Goal: Task Accomplishment & Management: Use online tool/utility

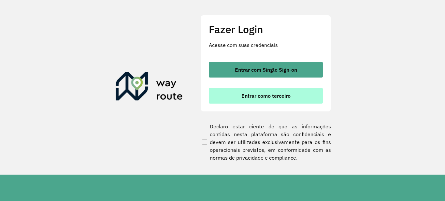
click at [277, 98] on span "Entrar como terceiro" at bounding box center [266, 95] width 49 height 5
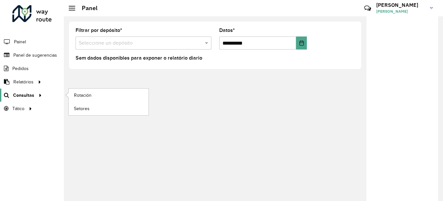
click at [25, 96] on font "Consultas" at bounding box center [23, 95] width 21 height 5
click at [82, 95] on font "Rotación" at bounding box center [83, 95] width 19 height 5
click at [24, 92] on span "Consultas" at bounding box center [23, 95] width 21 height 7
click at [88, 97] on font "Rotación" at bounding box center [83, 95] width 19 height 5
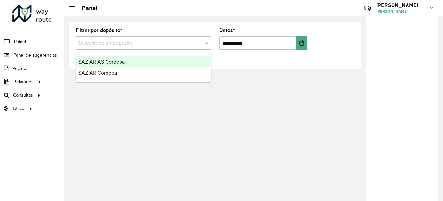
click at [186, 42] on input "text" at bounding box center [137, 43] width 116 height 8
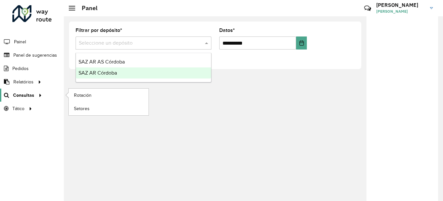
click at [29, 93] on font "Consultas" at bounding box center [23, 95] width 21 height 5
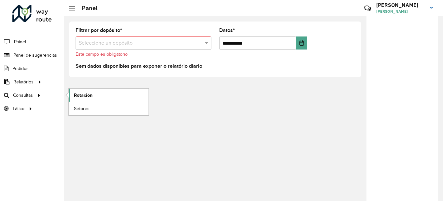
click at [85, 97] on font "Rotación" at bounding box center [83, 95] width 19 height 5
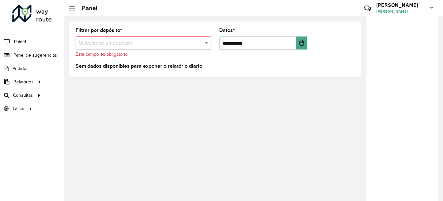
click at [256, 95] on div "**********" at bounding box center [253, 108] width 379 height 185
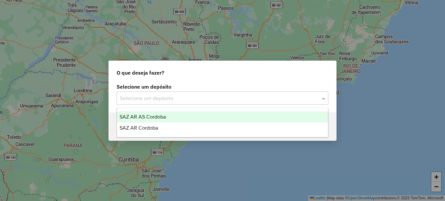
click at [186, 97] on input "text" at bounding box center [216, 99] width 192 height 8
click at [160, 118] on span "SAZ AR AS Cordoba" at bounding box center [143, 117] width 46 height 6
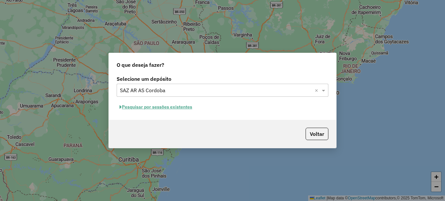
click at [177, 108] on button "Pesquisar por sessões existentes" at bounding box center [156, 107] width 79 height 10
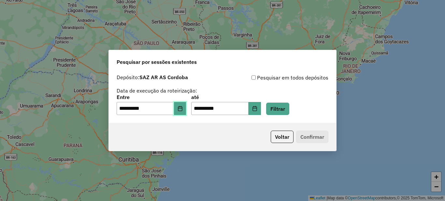
click at [184, 106] on button "Choose Date" at bounding box center [180, 108] width 12 height 13
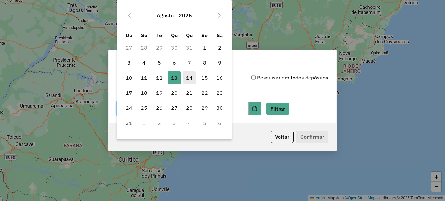
click at [188, 78] on span "14" at bounding box center [189, 77] width 13 height 13
type input "**********"
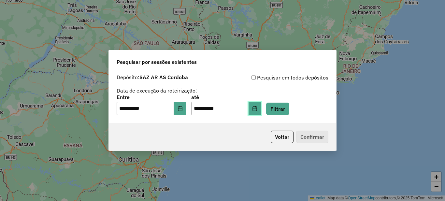
click at [257, 111] on icon "Choose Date" at bounding box center [255, 108] width 4 height 5
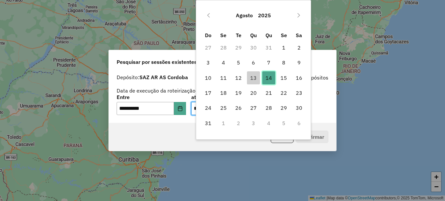
click at [268, 76] on span "14" at bounding box center [268, 77] width 13 height 13
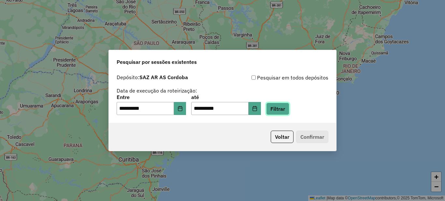
click at [281, 106] on button "Filtrar" at bounding box center [277, 109] width 23 height 12
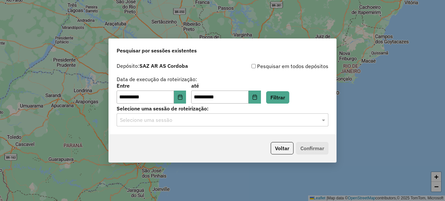
click at [175, 119] on input "text" at bounding box center [216, 120] width 192 height 8
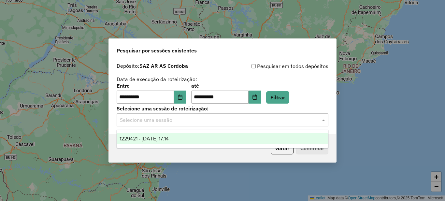
click at [168, 134] on div "1229421 - [DATE] 17:14" at bounding box center [222, 138] width 211 height 11
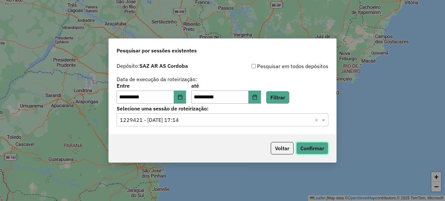
click at [313, 149] on button "Confirmar" at bounding box center [312, 148] width 32 height 12
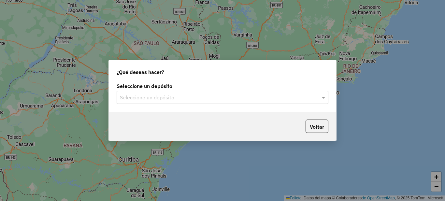
click at [187, 96] on input "text" at bounding box center [216, 98] width 192 height 8
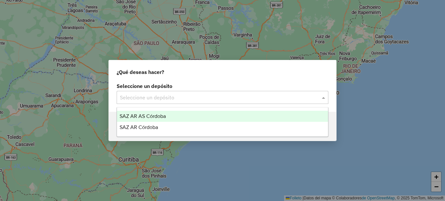
click at [166, 115] on font "SAZ AR AS Córdoba" at bounding box center [143, 116] width 46 height 6
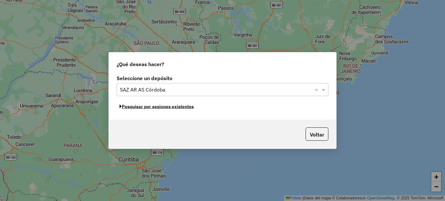
click at [175, 108] on font "Pesquisar por sesiones existentes" at bounding box center [158, 107] width 72 height 6
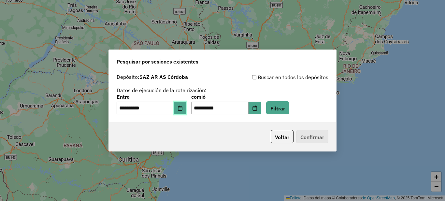
click at [183, 108] on icon "Elija fecha" at bounding box center [180, 108] width 5 height 5
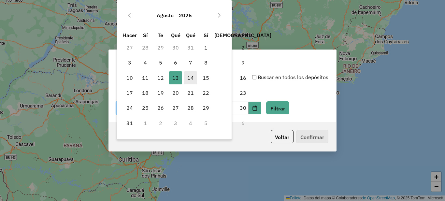
click at [189, 77] on font "14" at bounding box center [190, 78] width 7 height 7
type input "**********"
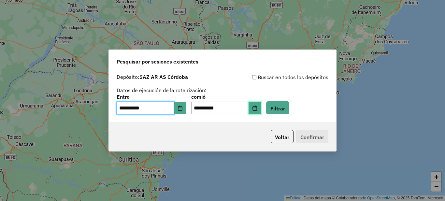
click at [261, 105] on button "Elija fecha" at bounding box center [255, 108] width 12 height 13
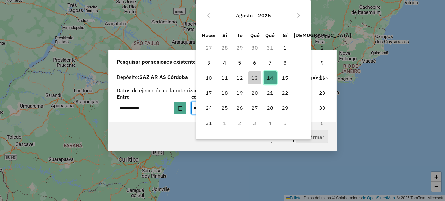
click at [273, 74] on span "14" at bounding box center [270, 77] width 13 height 13
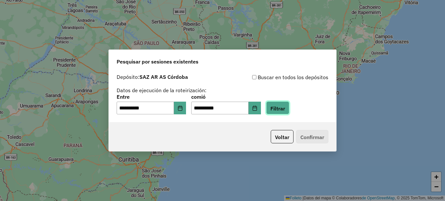
click at [285, 107] on font "Filtrar" at bounding box center [278, 108] width 15 height 7
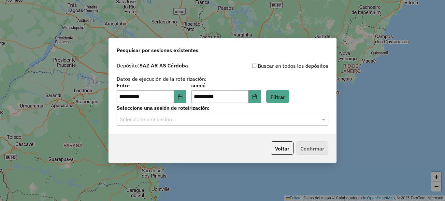
click at [170, 120] on input "text" at bounding box center [216, 120] width 192 height 8
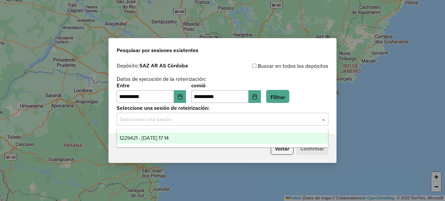
click at [144, 136] on font "1229421 - 14/08/2025 17:14" at bounding box center [144, 138] width 49 height 6
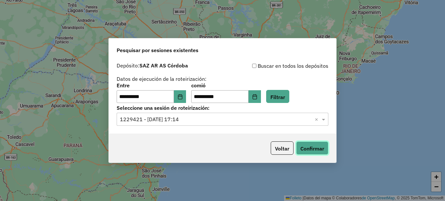
click at [311, 149] on font "Confirmar" at bounding box center [313, 148] width 24 height 7
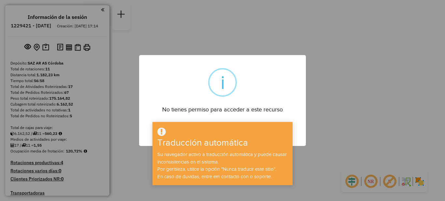
click at [281, 116] on div "× i No tienes permiso para acceder a este recurso DE ACUERDO No Cancelar" at bounding box center [222, 100] width 167 height 91
click at [365, 86] on div "× i No tienes permiso para acceder a este recurso DE ACUERDO No Cancelar" at bounding box center [222, 100] width 445 height 201
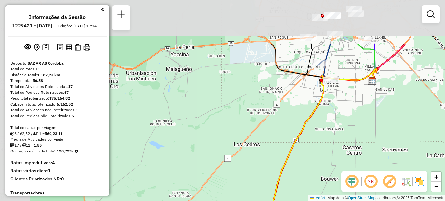
drag, startPoint x: 238, startPoint y: 77, endPoint x: 271, endPoint y: 139, distance: 69.7
click at [272, 148] on div "Janela de atendimento Grade de atendimento Capacidade Transportadoras Veículos …" at bounding box center [222, 100] width 445 height 201
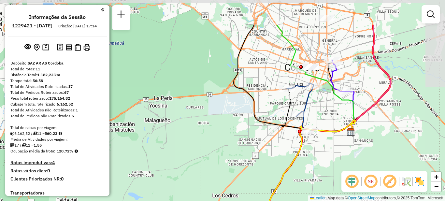
drag, startPoint x: 279, startPoint y: 106, endPoint x: 257, endPoint y: 151, distance: 49.9
click at [257, 151] on div "Janela de atendimento Grade de atendimento Capacidade Transportadoras Veículos …" at bounding box center [222, 100] width 445 height 201
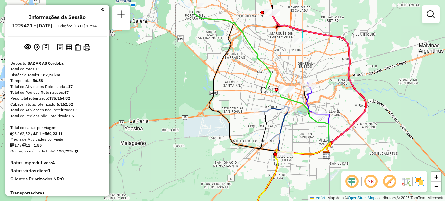
drag, startPoint x: 266, startPoint y: 140, endPoint x: 243, endPoint y: 156, distance: 28.4
click at [244, 156] on div "Janela de atendimento Grade de atendimento Capacidade Transportadoras Veículos …" at bounding box center [222, 100] width 445 height 201
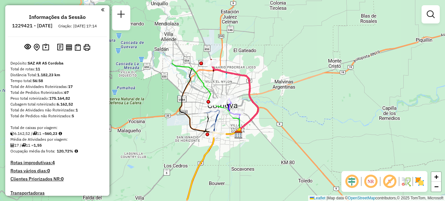
drag, startPoint x: 205, startPoint y: 115, endPoint x: 244, endPoint y: 94, distance: 43.8
click at [244, 94] on div "Janela de atendimento Grade de atendimento Capacidade Transportadoras Veículos …" at bounding box center [222, 100] width 445 height 201
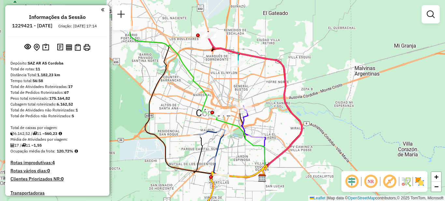
drag, startPoint x: 235, startPoint y: 130, endPoint x: 247, endPoint y: 182, distance: 52.9
click at [247, 182] on div "Janela de atendimento Grade de atendimento Capacidade Transportadoras Veículos …" at bounding box center [222, 100] width 445 height 201
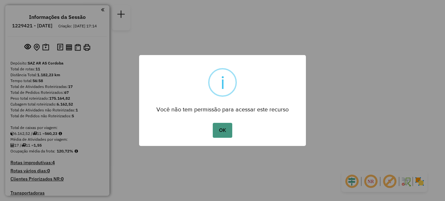
click at [222, 128] on button "OK" at bounding box center [222, 130] width 19 height 15
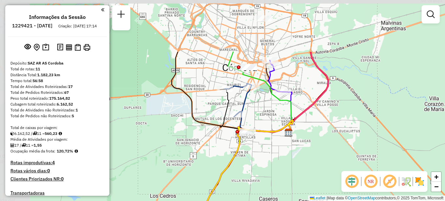
drag, startPoint x: 220, startPoint y: 108, endPoint x: 278, endPoint y: 180, distance: 92.9
click at [278, 180] on div "Janela de atendimento Grade de atendimento Capacidade Transportadoras Veículos …" at bounding box center [222, 100] width 445 height 201
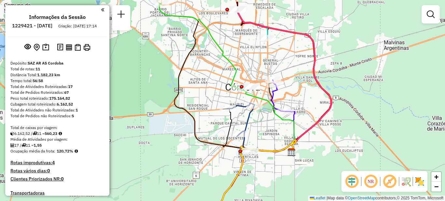
drag, startPoint x: 331, startPoint y: 81, endPoint x: 334, endPoint y: 104, distance: 23.0
click at [332, 104] on icon at bounding box center [285, 80] width 94 height 142
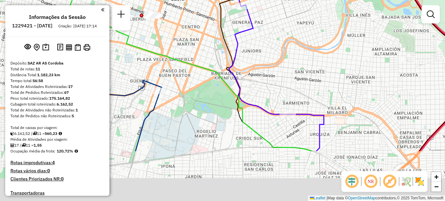
drag, startPoint x: 270, startPoint y: 137, endPoint x: 296, endPoint y: 52, distance: 89.2
click at [296, 52] on div "Janela de atendimento Grade de atendimento Capacidade Transportadoras Veículos …" at bounding box center [222, 100] width 445 height 201
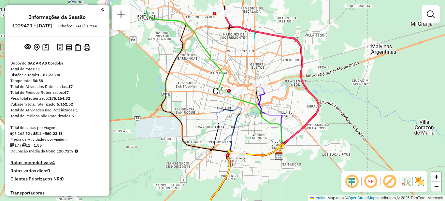
drag, startPoint x: 239, startPoint y: 114, endPoint x: 251, endPoint y: 129, distance: 19.7
click at [251, 129] on div "Janela de atendimento Grade de atendimento Capacidade Transportadoras Veículos …" at bounding box center [222, 100] width 445 height 201
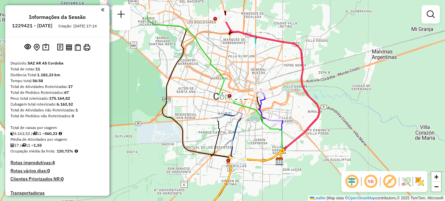
drag, startPoint x: 254, startPoint y: 127, endPoint x: 254, endPoint y: 133, distance: 5.3
click at [254, 133] on div "Janela de atendimento Grade de atendimento Capacidade Transportadoras Veículos …" at bounding box center [222, 100] width 445 height 201
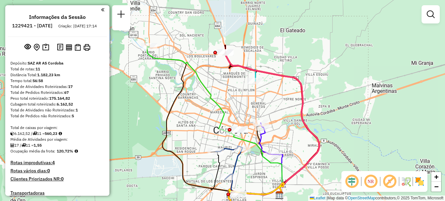
drag, startPoint x: 195, startPoint y: 65, endPoint x: 195, endPoint y: 98, distance: 33.9
click at [195, 98] on div "Janela de atendimento Grade de atendimento Capacidade Transportadoras Veículos …" at bounding box center [222, 100] width 445 height 201
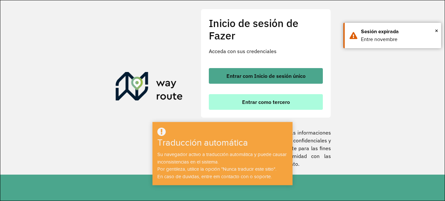
click at [271, 100] on font "Entrar como tercero" at bounding box center [266, 102] width 48 height 7
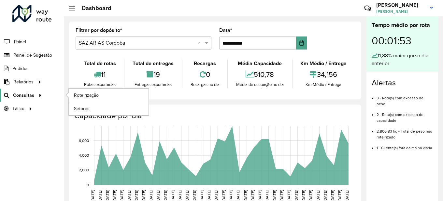
click at [30, 90] on link "Consultas" at bounding box center [22, 95] width 44 height 13
click at [24, 96] on span "Consultas" at bounding box center [23, 95] width 21 height 7
click at [79, 97] on span "Roteirização" at bounding box center [87, 95] width 26 height 7
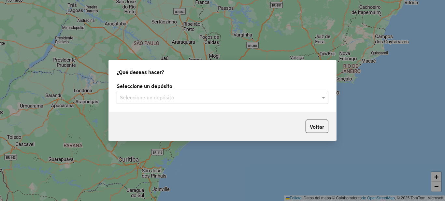
click at [186, 93] on div "Seleccione un depósito" at bounding box center [223, 97] width 212 height 13
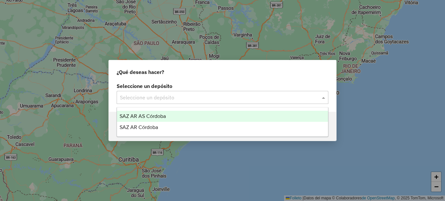
click at [176, 114] on div "SAZ AR AS Córdoba" at bounding box center [222, 116] width 211 height 11
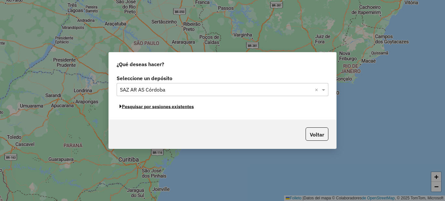
click at [173, 107] on font "Pesquisar por sesiones existentes" at bounding box center [158, 107] width 72 height 6
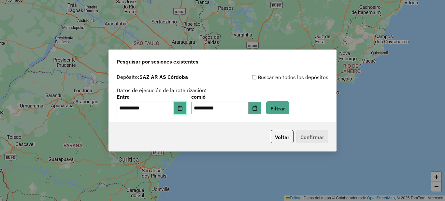
click at [183, 107] on icon "Elija fecha" at bounding box center [180, 108] width 5 height 5
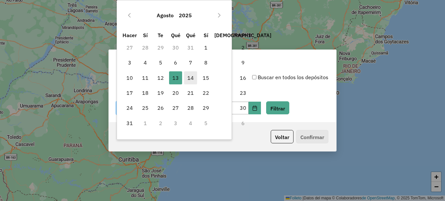
click at [191, 73] on span "14" at bounding box center [190, 77] width 13 height 13
type input "**********"
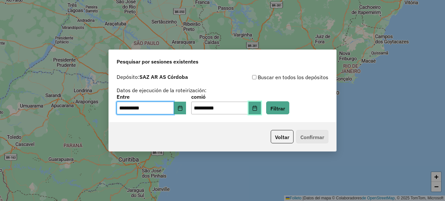
click at [258, 106] on icon "Elija fecha" at bounding box center [254, 108] width 5 height 5
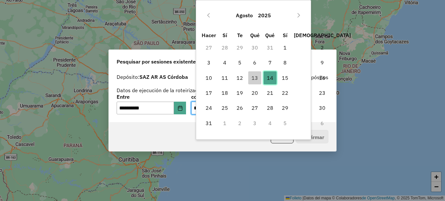
click at [270, 77] on font "14" at bounding box center [270, 78] width 7 height 7
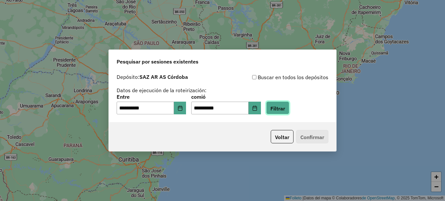
click at [285, 106] on font "Filtrar" at bounding box center [278, 108] width 15 height 7
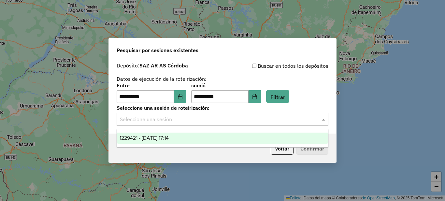
click at [178, 122] on input "text" at bounding box center [216, 120] width 192 height 8
click at [164, 141] on font "1229421 - 14/08/2025 17:14" at bounding box center [144, 138] width 49 height 6
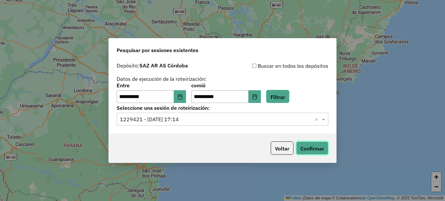
click at [313, 149] on font "Confirmar" at bounding box center [313, 148] width 24 height 7
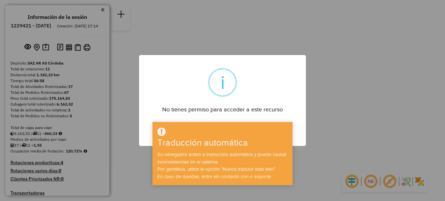
click at [317, 93] on div "× i No tienes permiso para acceder a este recurso DE ACUERDO No Cancelar" at bounding box center [222, 100] width 445 height 201
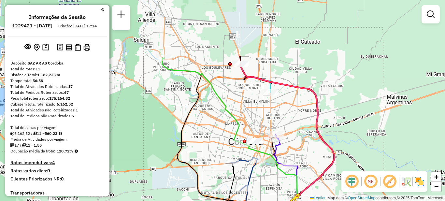
drag, startPoint x: 276, startPoint y: 77, endPoint x: 262, endPoint y: 74, distance: 14.3
click at [308, 133] on div "Janela de atendimento Grade de atendimento Capacidade Transportadoras Veículos …" at bounding box center [222, 100] width 445 height 201
